Goal: Navigation & Orientation: Find specific page/section

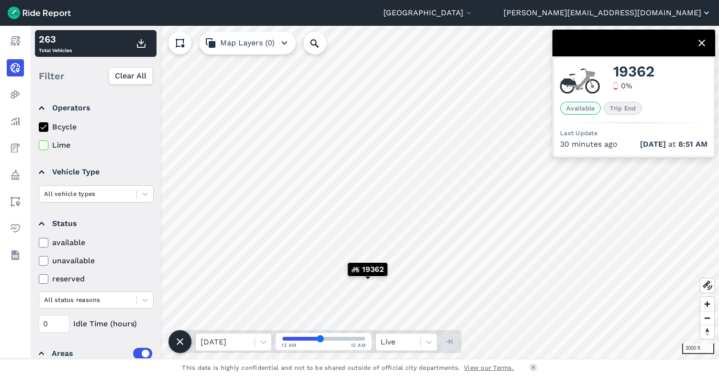
click at [645, 11] on button "[PERSON_NAME][EMAIL_ADDRESS][DOMAIN_NAME]" at bounding box center [607, 12] width 208 height 11
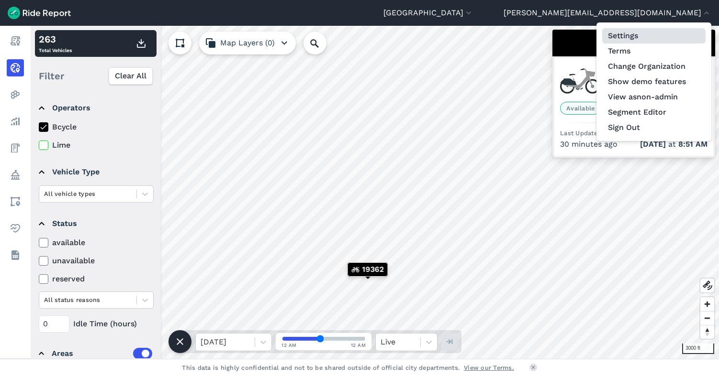
click at [630, 35] on link "Settings" at bounding box center [653, 35] width 103 height 15
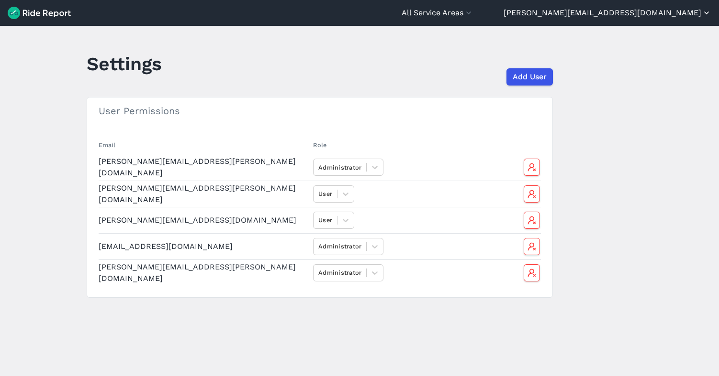
click at [646, 12] on button "[PERSON_NAME][EMAIL_ADDRESS][DOMAIN_NAME]" at bounding box center [607, 12] width 208 height 11
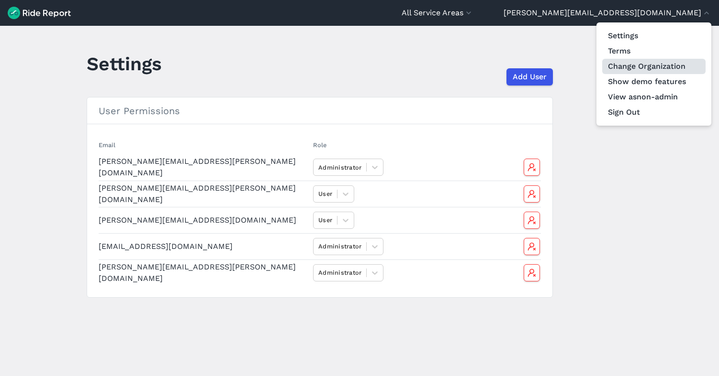
click at [618, 70] on link "Change Organization" at bounding box center [653, 66] width 103 height 15
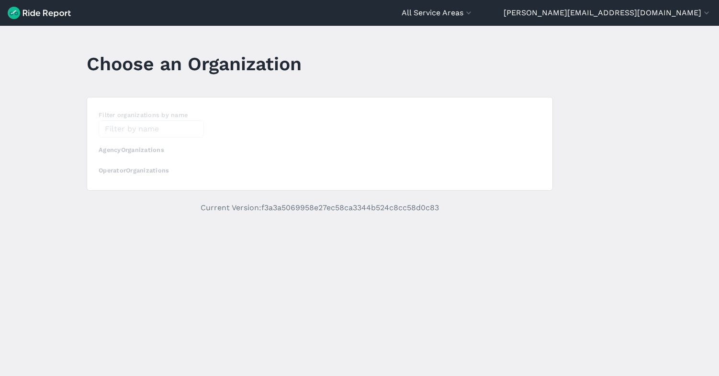
click at [140, 132] on div "loading" at bounding box center [319, 144] width 465 height 93
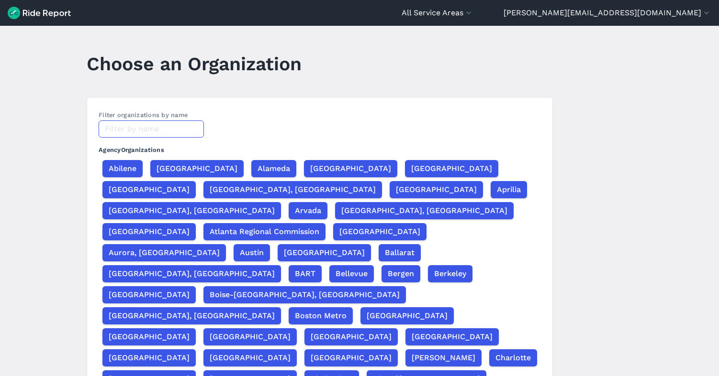
click at [139, 130] on input "text" at bounding box center [151, 129] width 105 height 17
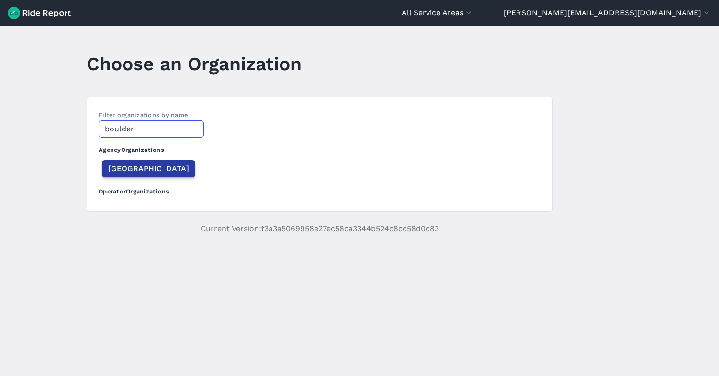
type input "boulder"
click at [128, 168] on span "[GEOGRAPHIC_DATA]" at bounding box center [148, 168] width 81 height 11
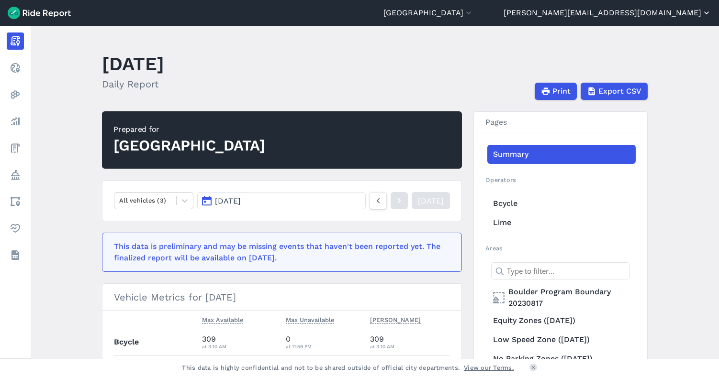
click at [664, 16] on button "[PERSON_NAME][EMAIL_ADDRESS][DOMAIN_NAME]" at bounding box center [607, 12] width 208 height 11
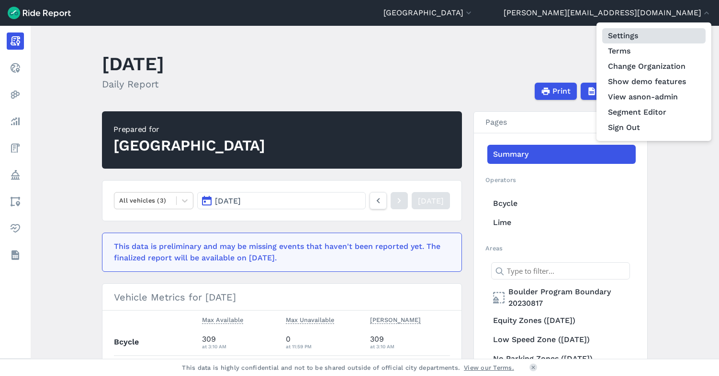
click at [652, 37] on link "Settings" at bounding box center [653, 35] width 103 height 15
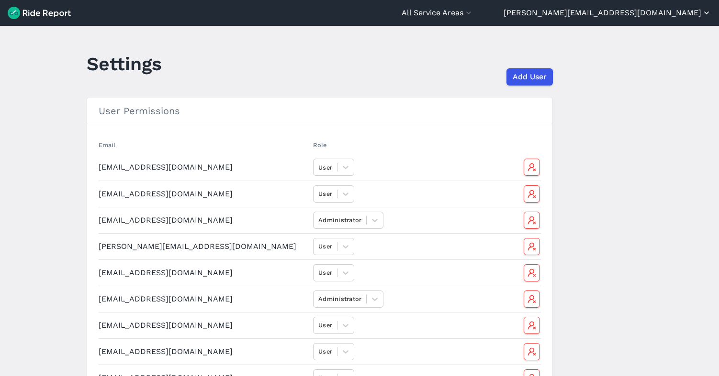
click at [648, 11] on button "[PERSON_NAME][EMAIL_ADDRESS][DOMAIN_NAME]" at bounding box center [607, 12] width 208 height 11
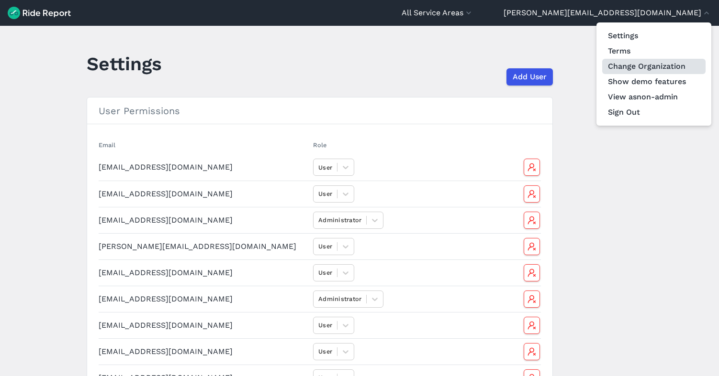
click at [649, 68] on link "Change Organization" at bounding box center [653, 66] width 103 height 15
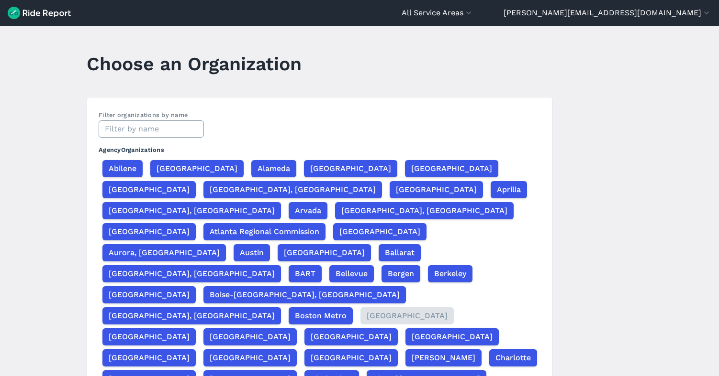
click at [154, 127] on input "text" at bounding box center [151, 129] width 105 height 17
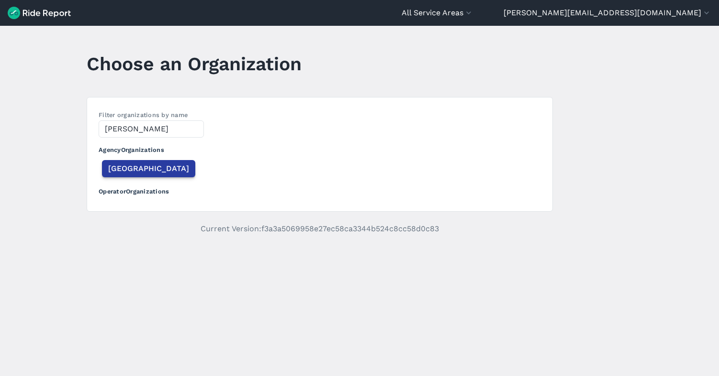
type input "[PERSON_NAME]"
drag, startPoint x: 126, startPoint y: 164, endPoint x: 132, endPoint y: 165, distance: 5.8
click at [127, 164] on span "[GEOGRAPHIC_DATA]" at bounding box center [148, 168] width 81 height 11
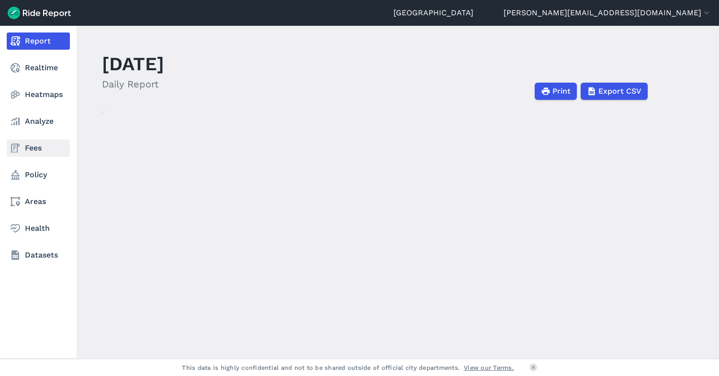
click at [38, 144] on link "Fees" at bounding box center [38, 148] width 63 height 17
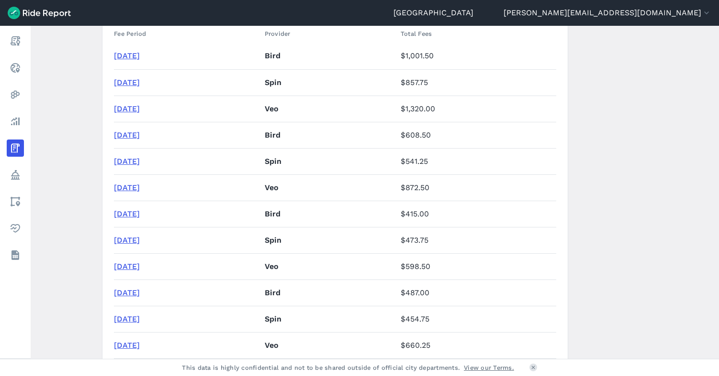
scroll to position [194, 0]
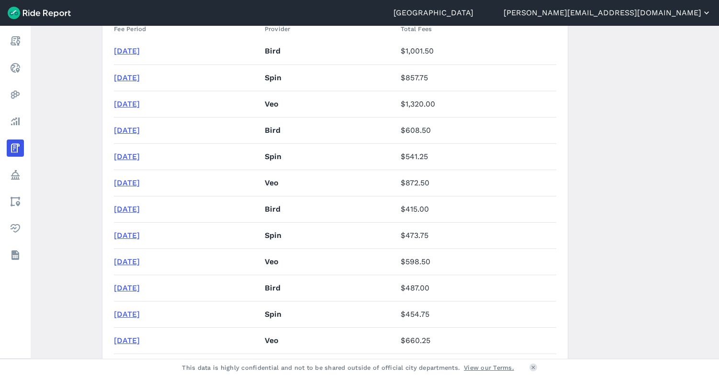
click at [666, 16] on button "[PERSON_NAME][EMAIL_ADDRESS][DOMAIN_NAME]" at bounding box center [607, 12] width 208 height 11
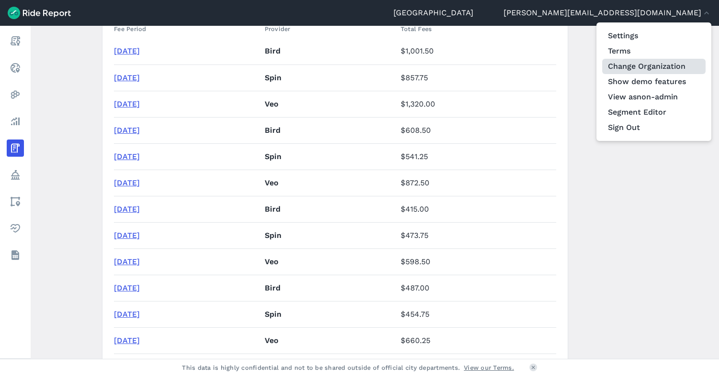
click at [652, 65] on link "Change Organization" at bounding box center [653, 66] width 103 height 15
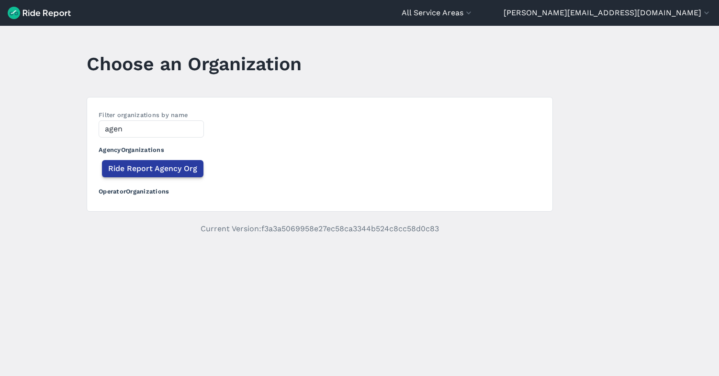
type input "agen"
click at [120, 169] on span "Ride Report Agency Org" at bounding box center [152, 168] width 89 height 11
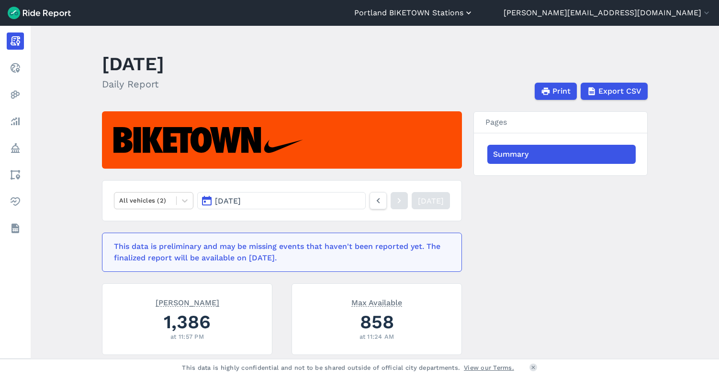
click at [473, 15] on button "Portland BIKETOWN Stations" at bounding box center [413, 12] width 119 height 11
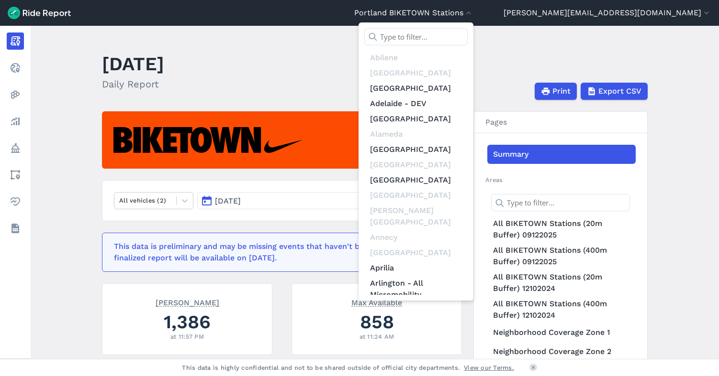
click at [467, 33] on input "text" at bounding box center [415, 36] width 103 height 17
type input "o"
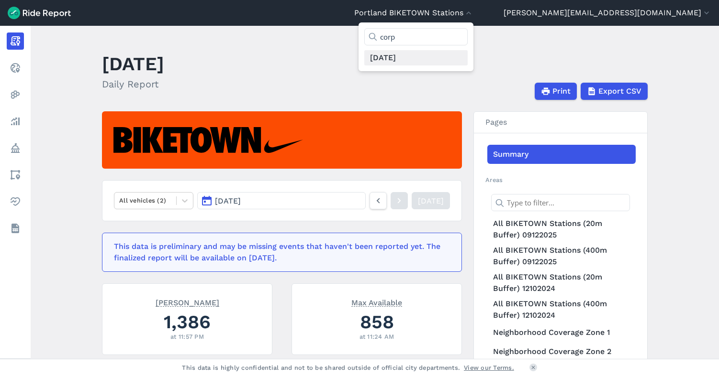
type input "corp"
click at [467, 57] on link "[DATE]" at bounding box center [415, 57] width 103 height 15
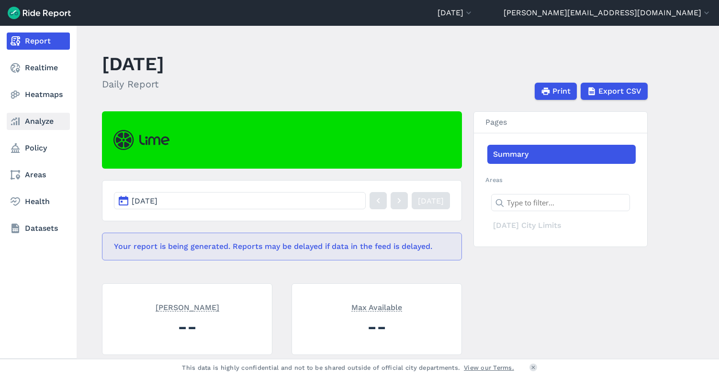
click at [34, 122] on link "Analyze" at bounding box center [38, 121] width 63 height 17
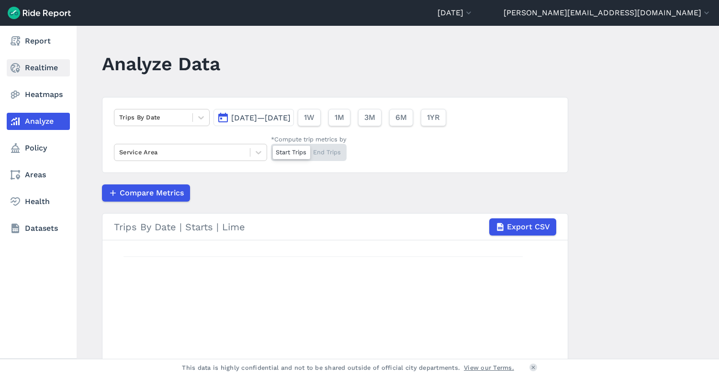
click at [19, 67] on use at bounding box center [16, 68] width 10 height 10
